Goal: Information Seeking & Learning: Check status

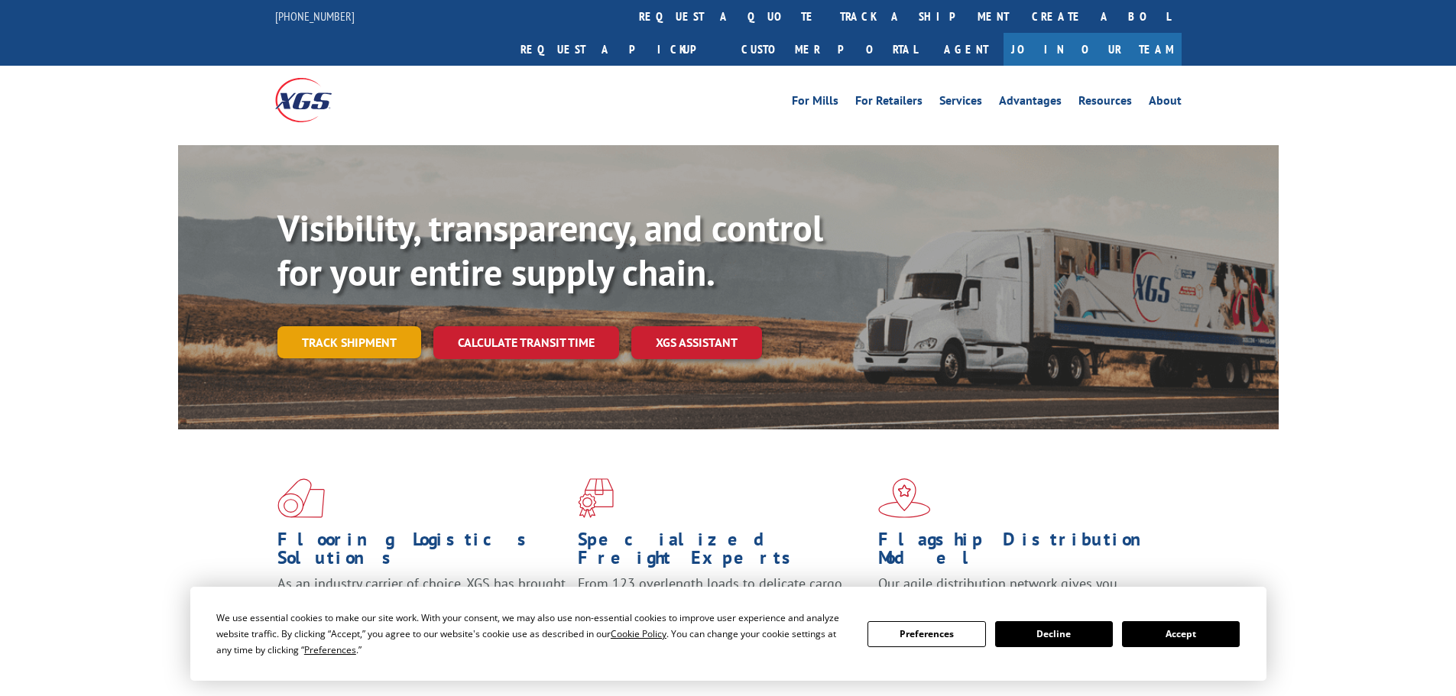
click at [344, 326] on link "Track shipment" at bounding box center [349, 342] width 144 height 32
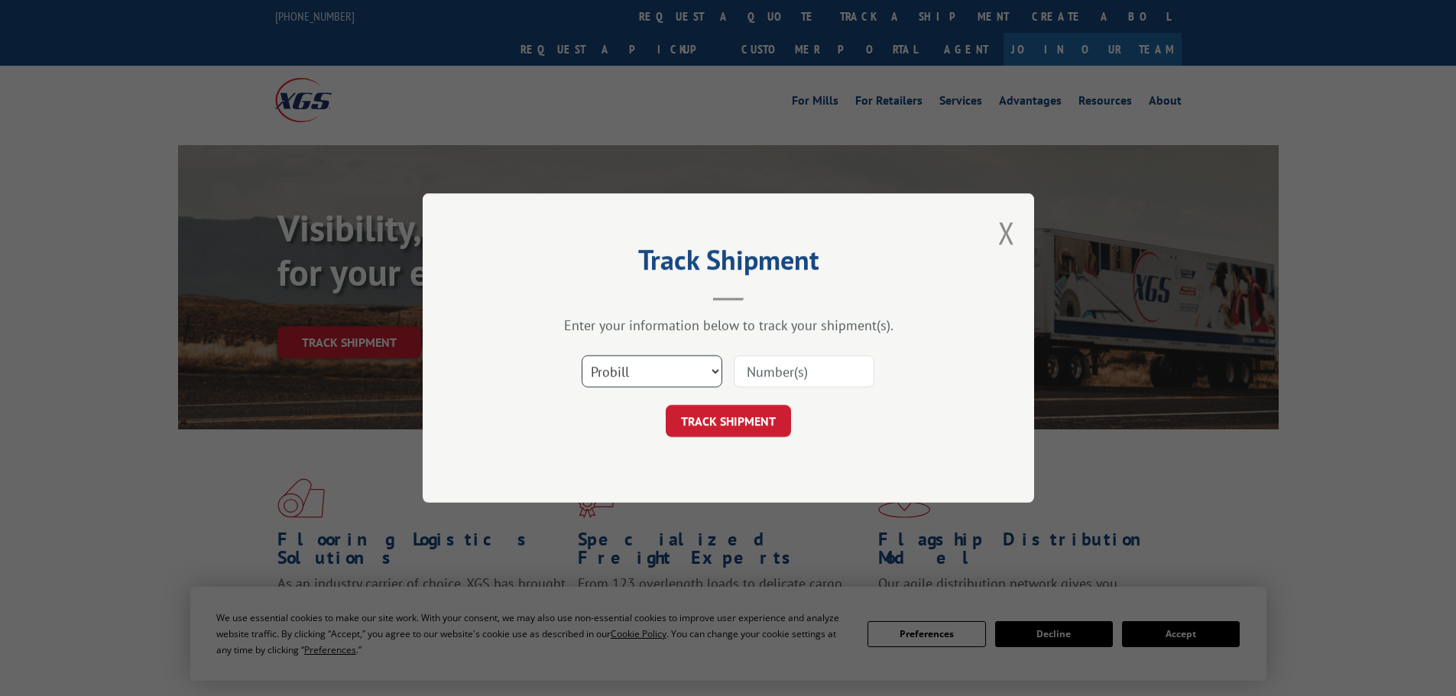
click at [648, 355] on select "Select category... Probill BOL PO" at bounding box center [652, 371] width 141 height 32
select select "po"
click at [582, 355] on select "Select category... Probill BOL PO" at bounding box center [652, 371] width 141 height 32
click at [766, 365] on input at bounding box center [804, 371] width 141 height 32
paste input "61461894"
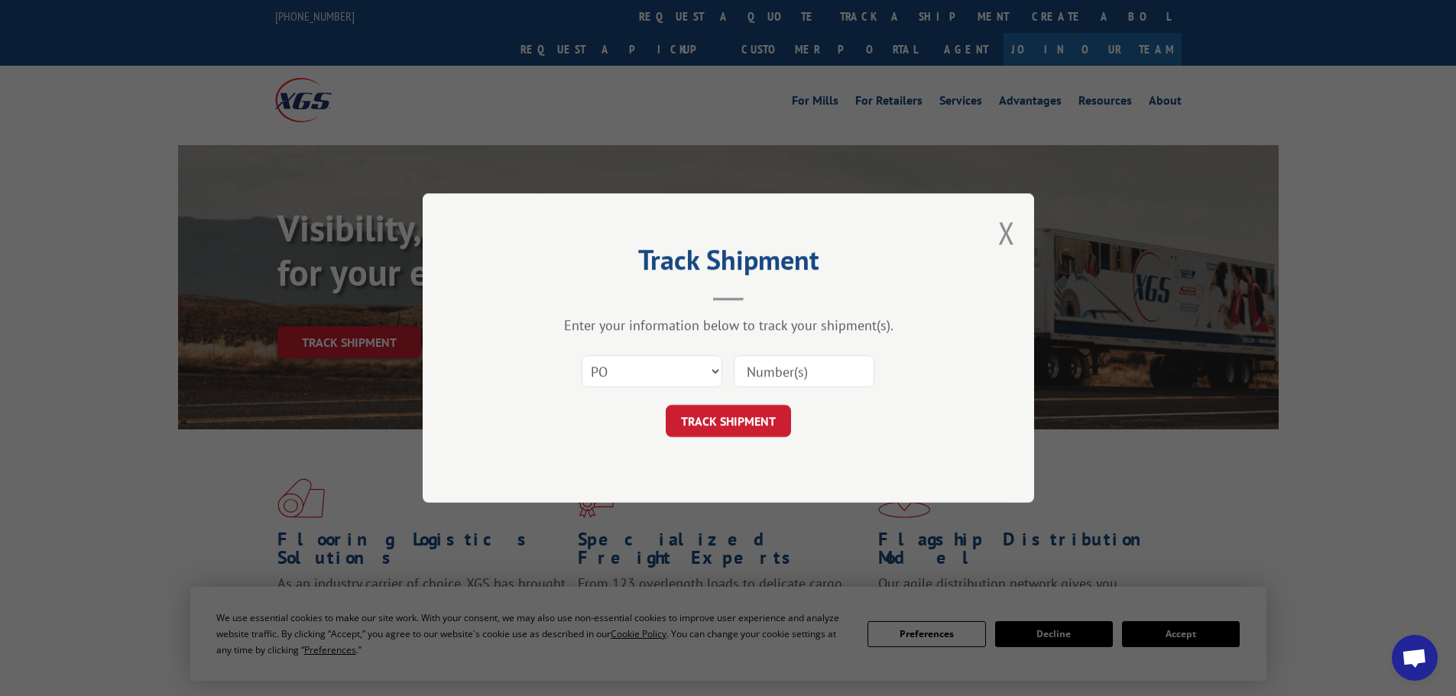
type input "61461894"
click button "TRACK SHIPMENT" at bounding box center [728, 421] width 125 height 32
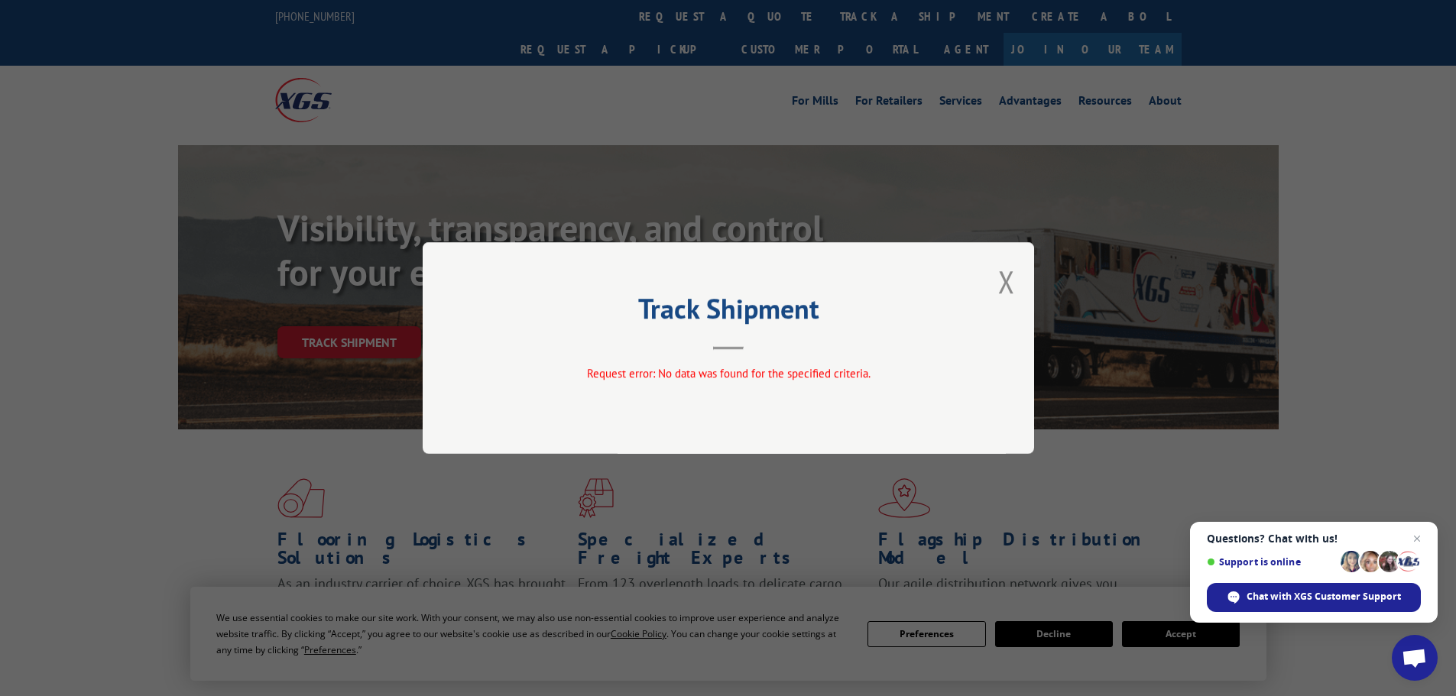
drag, startPoint x: 997, startPoint y: 285, endPoint x: 961, endPoint y: 298, distance: 38.2
click at [997, 284] on div "Track Shipment Request error: No data was found for the specified criteria." at bounding box center [729, 348] width 612 height 212
drag, startPoint x: 994, startPoint y: 286, endPoint x: 1004, endPoint y: 286, distance: 9.2
click at [997, 286] on div "Track Shipment Request error: No data was found for the specified criteria." at bounding box center [729, 348] width 612 height 212
click at [1000, 286] on button "Close modal" at bounding box center [1006, 281] width 17 height 41
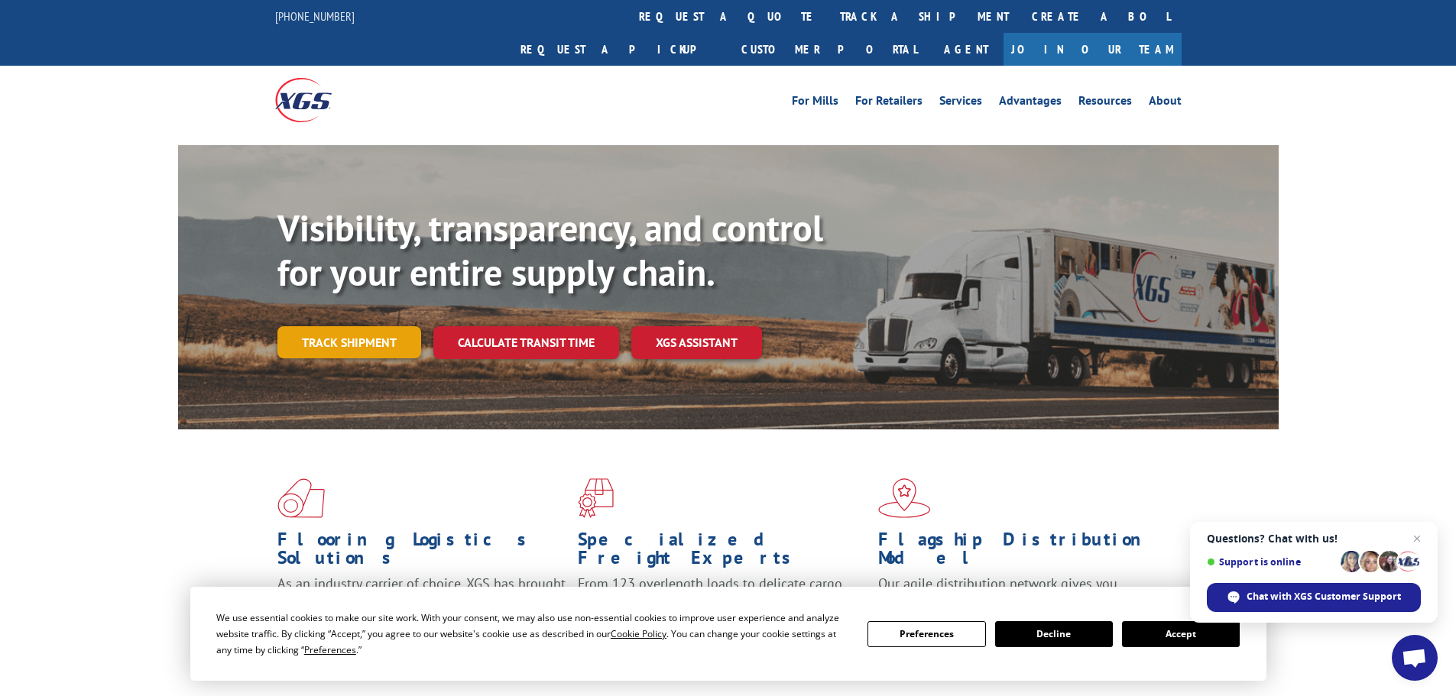
click at [326, 326] on link "Track shipment" at bounding box center [349, 342] width 144 height 32
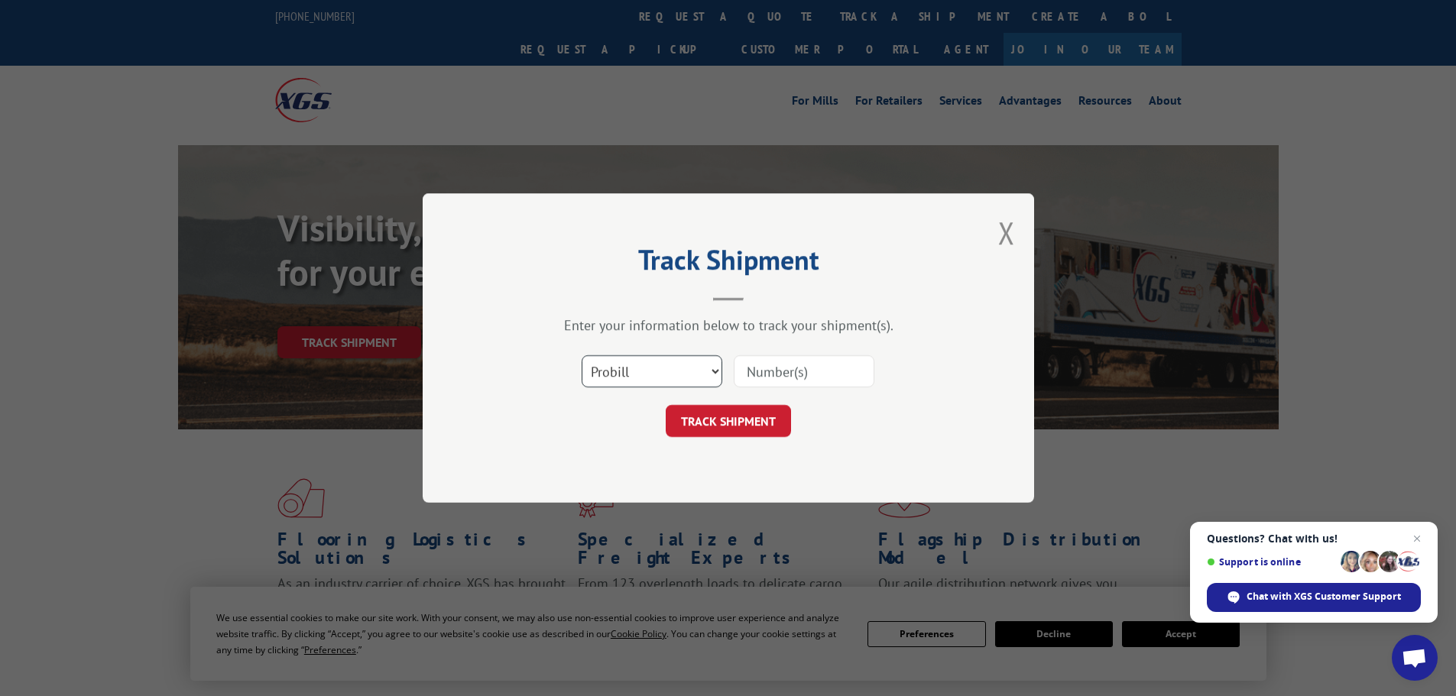
click at [663, 378] on select "Select category... Probill BOL PO" at bounding box center [652, 371] width 141 height 32
select select "po"
click at [582, 355] on select "Select category... Probill BOL PO" at bounding box center [652, 371] width 141 height 32
click at [830, 371] on input at bounding box center [804, 371] width 141 height 32
paste input "61541148"
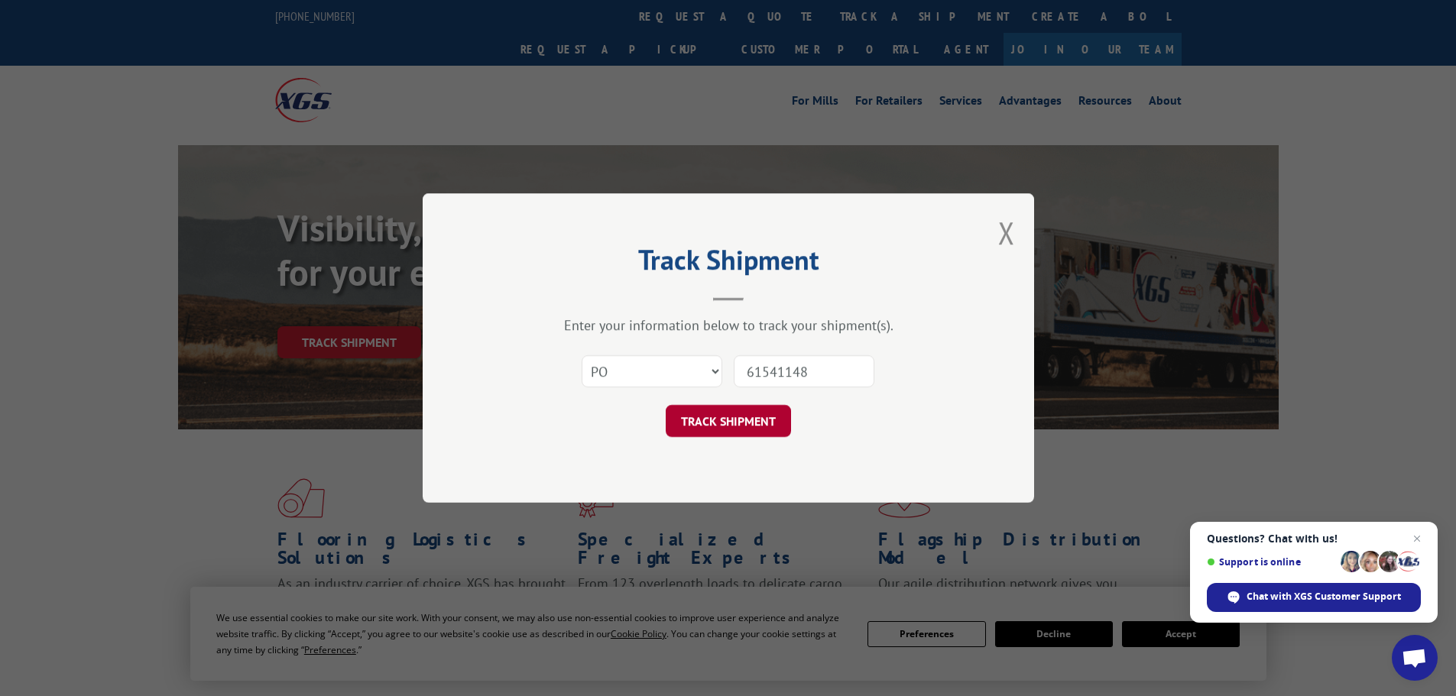
type input "61541148"
click at [745, 422] on button "TRACK SHIPMENT" at bounding box center [728, 421] width 125 height 32
